Goal: Task Accomplishment & Management: Use online tool/utility

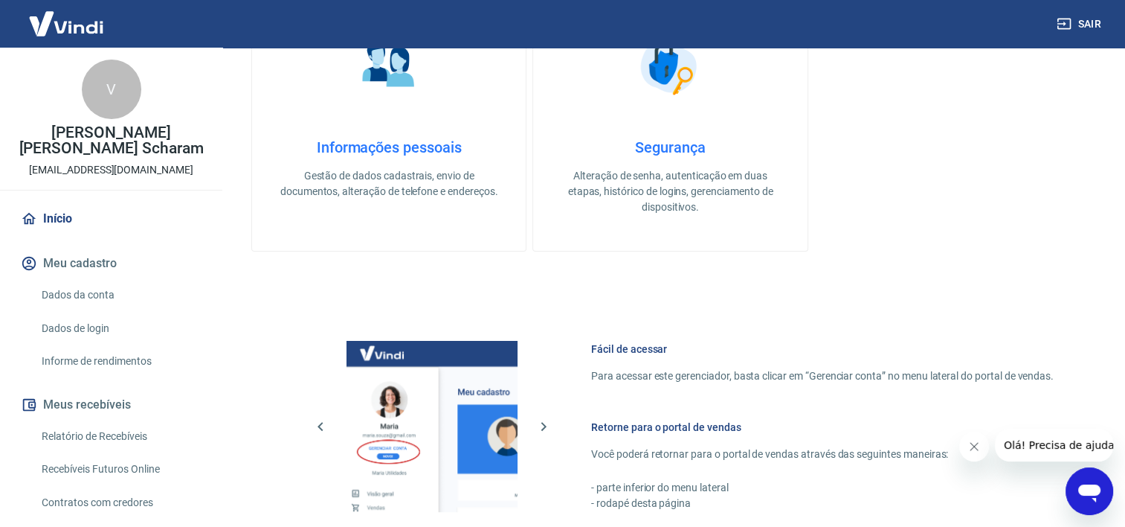
scroll to position [647, 0]
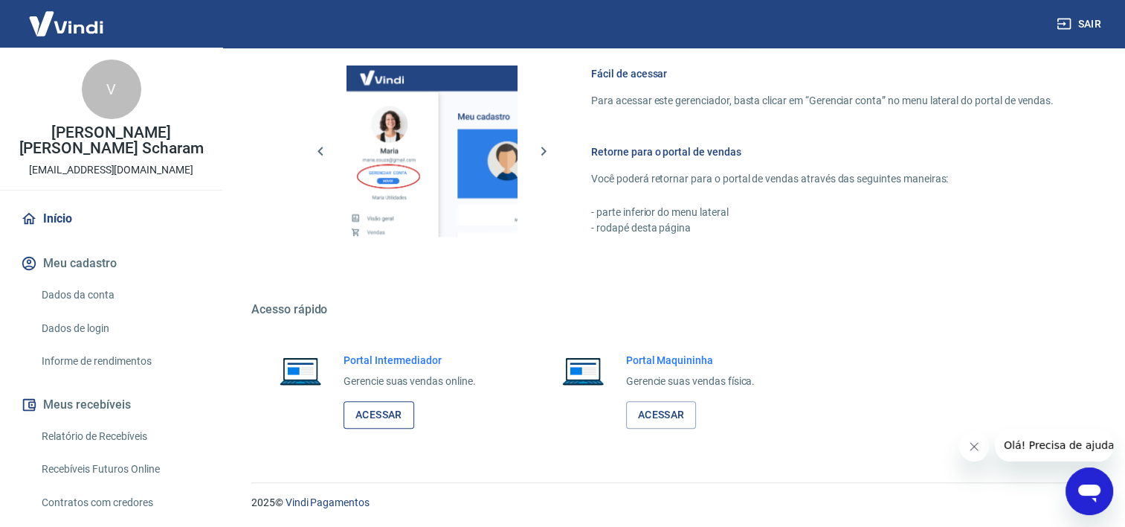
click at [373, 420] on link "Acessar" at bounding box center [379, 415] width 71 height 28
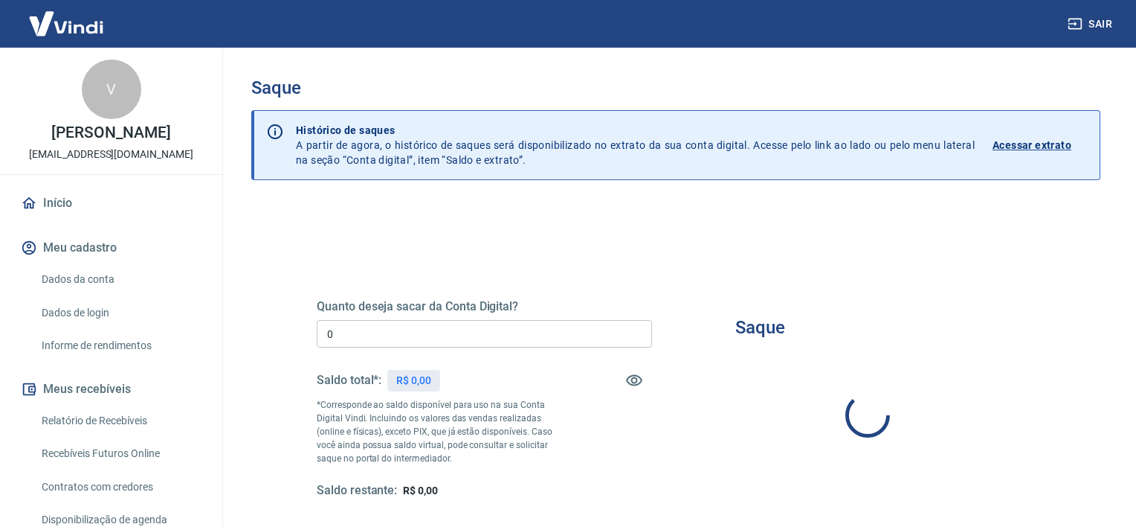
type input "R$ 0,00"
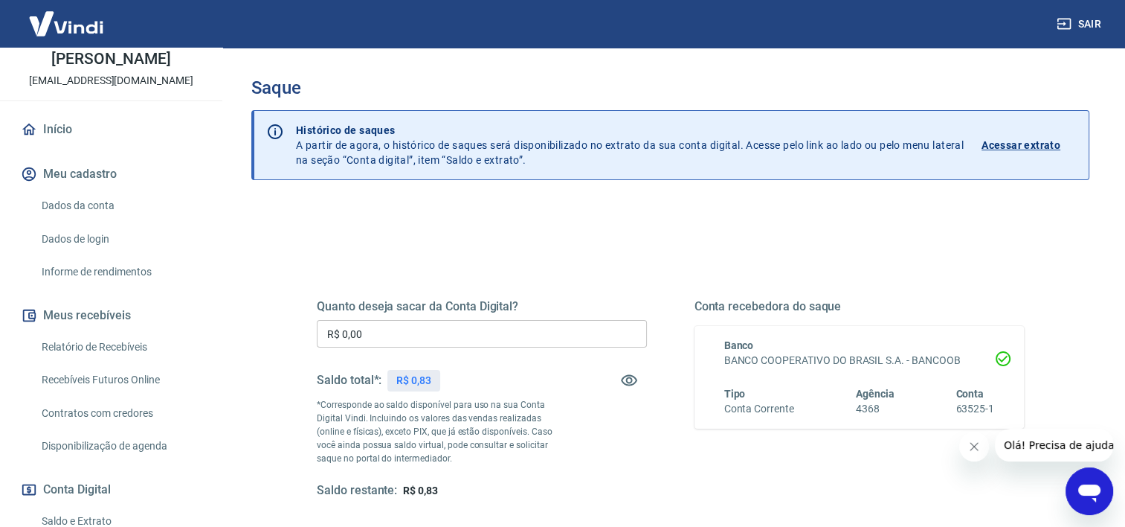
scroll to position [74, 0]
click at [59, 144] on link "Início" at bounding box center [111, 128] width 187 height 33
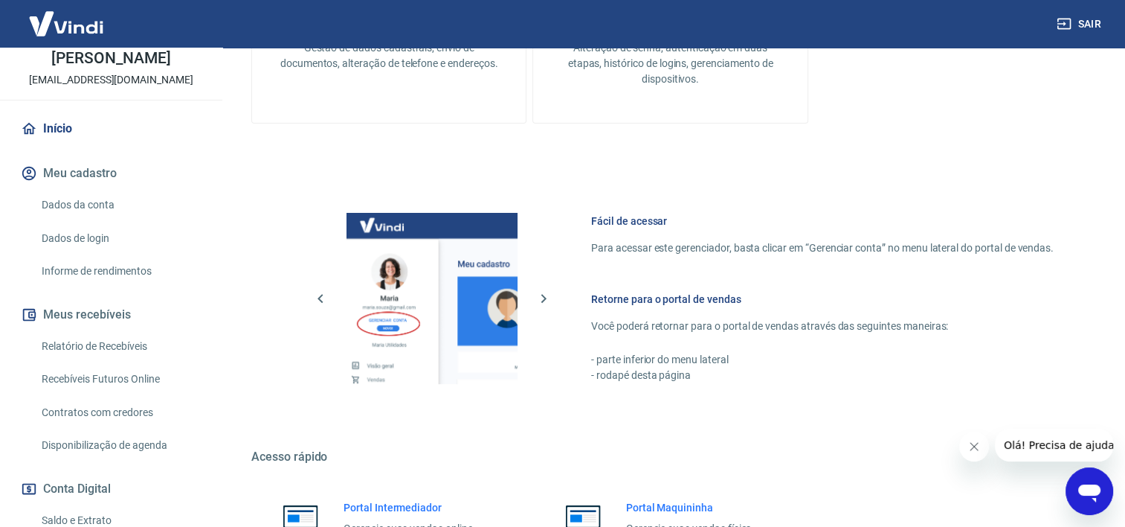
scroll to position [647, 0]
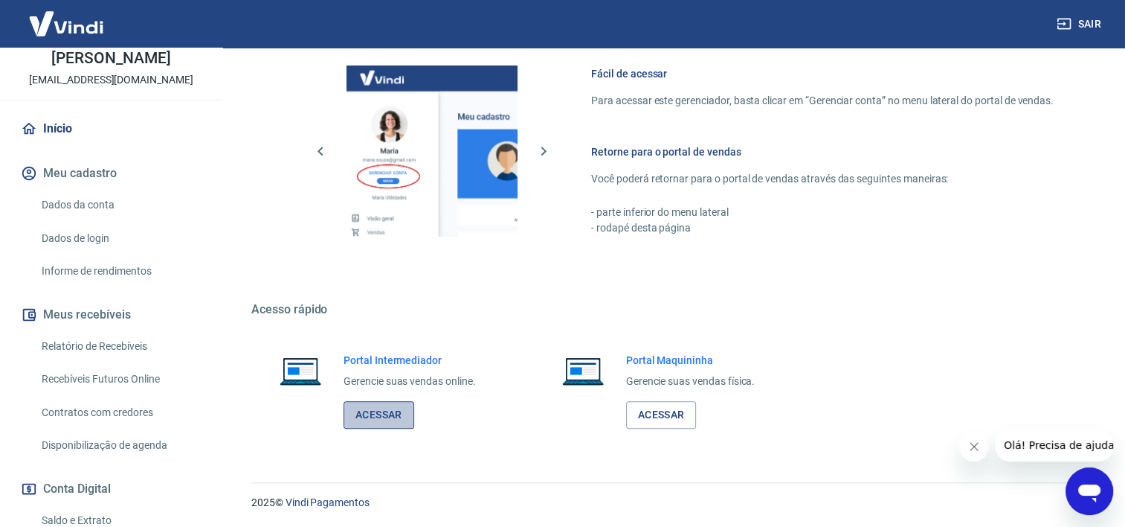
click at [366, 413] on link "Acessar" at bounding box center [379, 415] width 71 height 28
